Goal: Information Seeking & Learning: Understand process/instructions

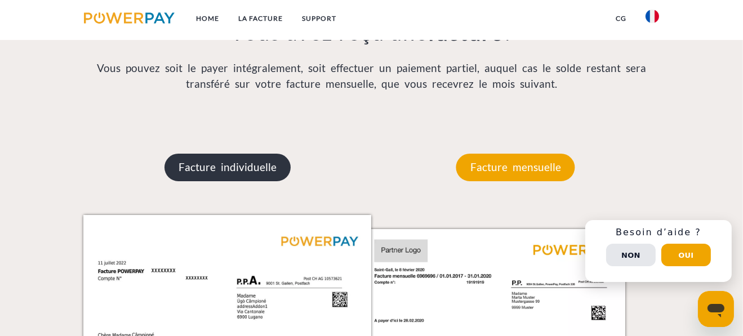
scroll to position [957, 0]
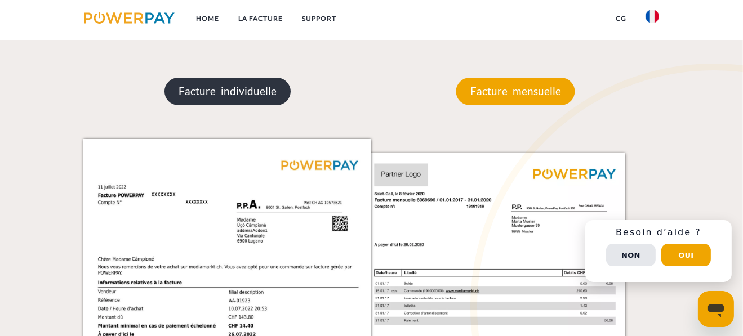
click at [235, 103] on p "Facture individuelle" at bounding box center [227, 91] width 126 height 27
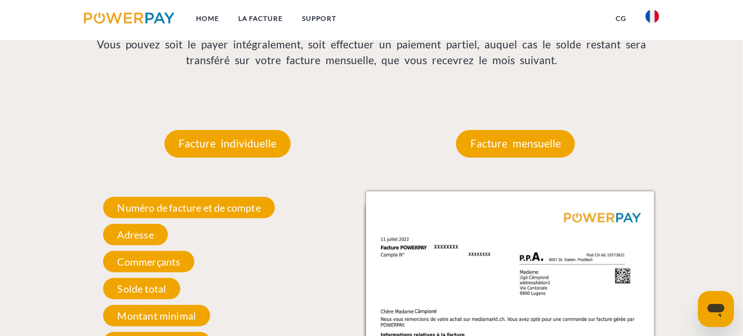
scroll to position [901, 0]
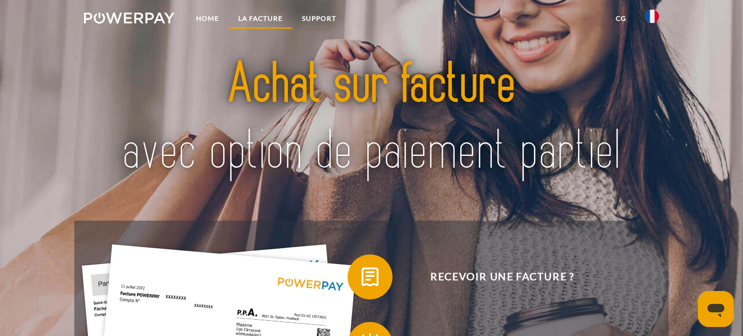
click at [264, 16] on link "LA FACTURE" at bounding box center [261, 18] width 64 height 20
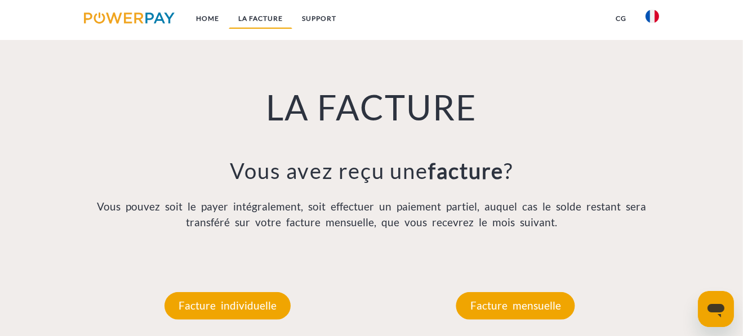
scroll to position [746, 0]
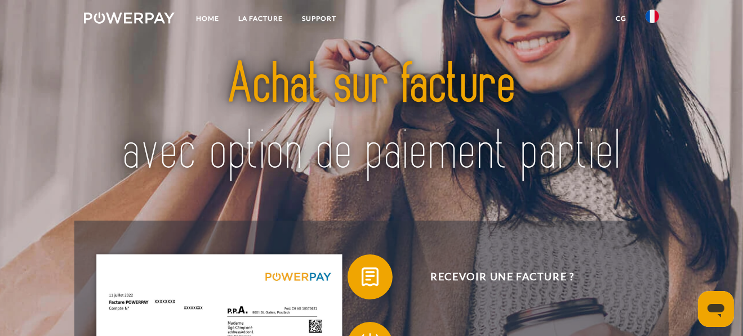
click at [618, 21] on link "CG" at bounding box center [621, 18] width 30 height 20
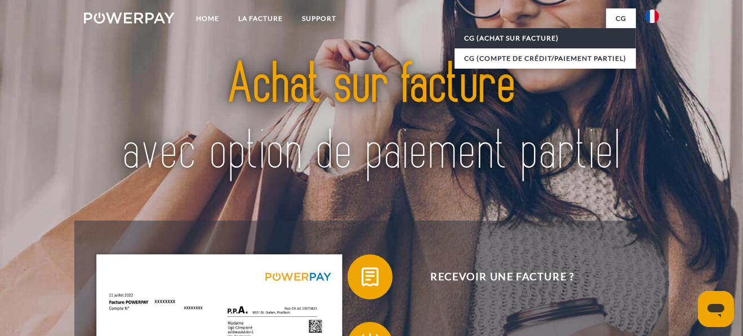
click at [535, 38] on link "CG (achat sur facture)" at bounding box center [544, 38] width 181 height 20
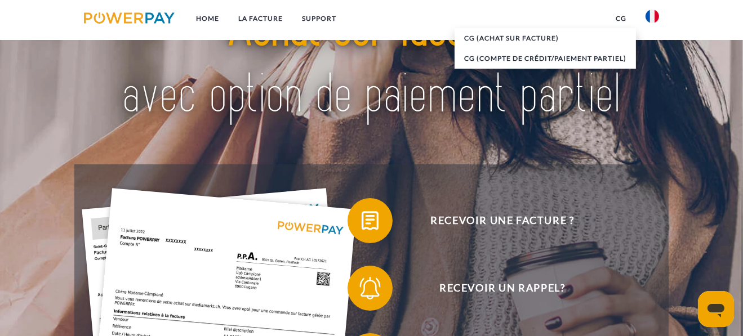
scroll to position [56, 0]
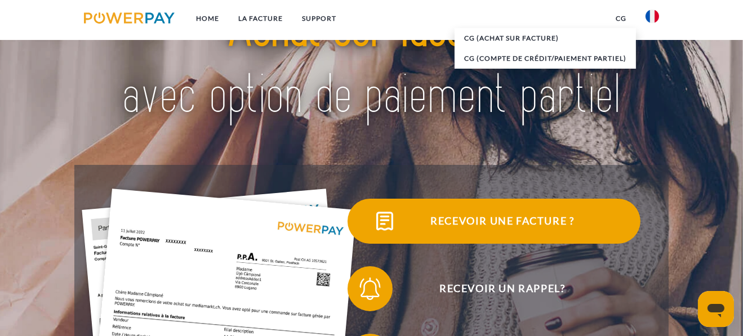
click at [532, 217] on span "Recevoir une facture ?" at bounding box center [502, 221] width 276 height 45
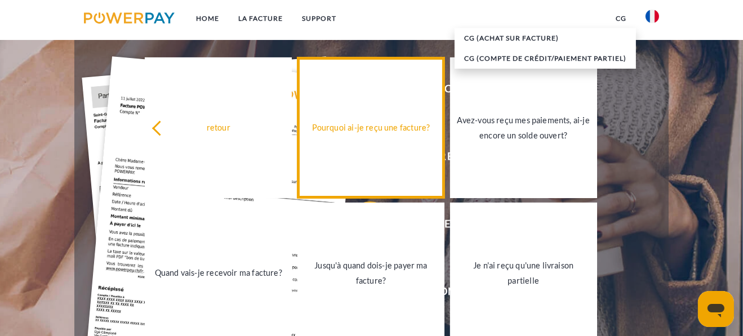
scroll to position [112, 0]
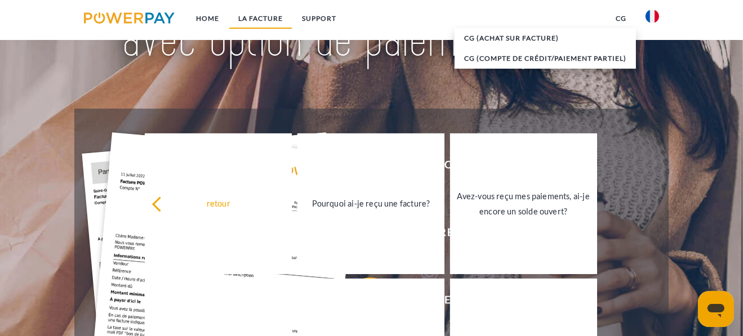
click at [254, 17] on link "LA FACTURE" at bounding box center [261, 18] width 64 height 20
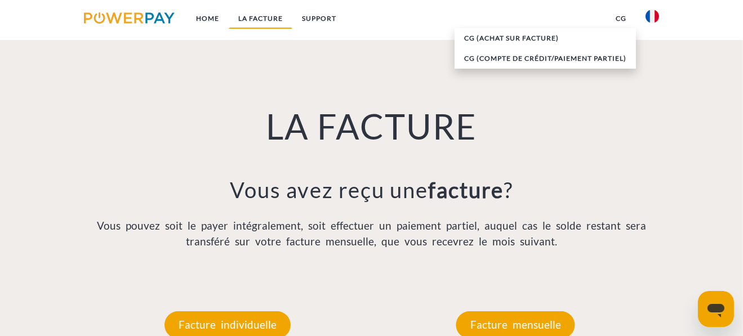
scroll to position [746, 0]
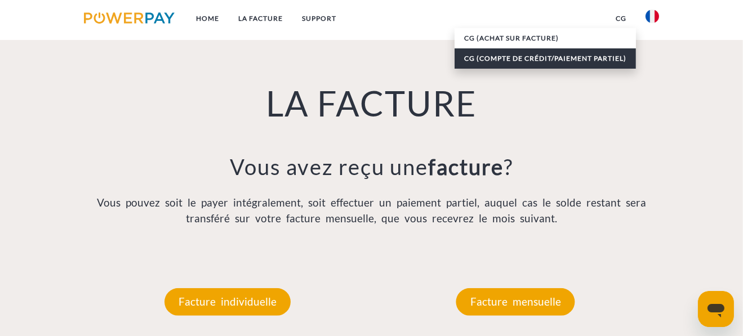
click at [591, 56] on link "CG (Compte de crédit/paiement partiel)" at bounding box center [544, 58] width 181 height 20
